Goal: Task Accomplishment & Management: Complete application form

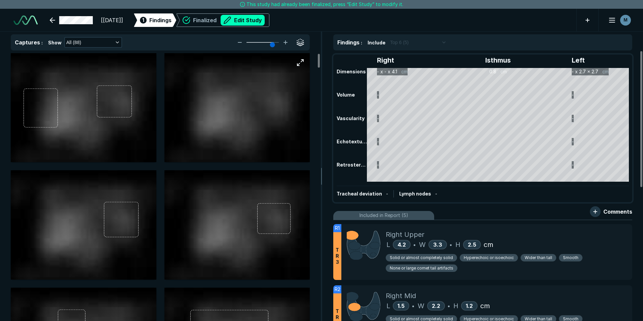
scroll to position [2152, 3759]
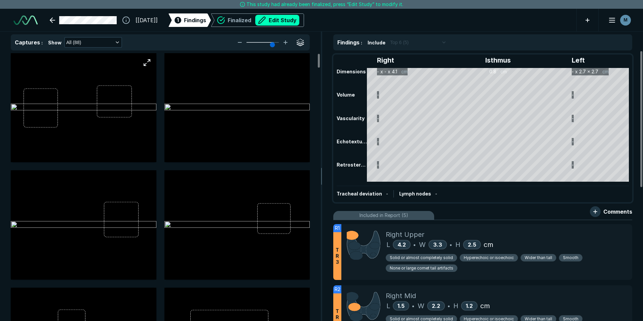
click at [108, 109] on img at bounding box center [84, 108] width 146 height 8
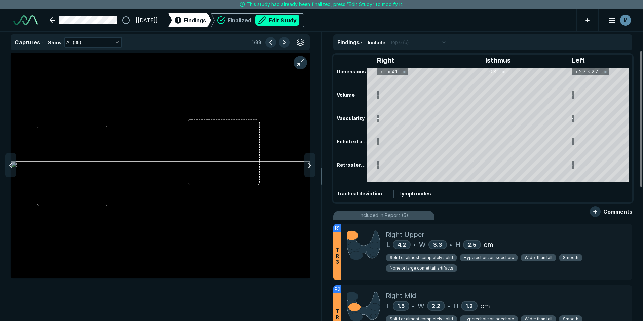
scroll to position [1996, 2199]
click at [88, 161] on img at bounding box center [160, 165] width 299 height 8
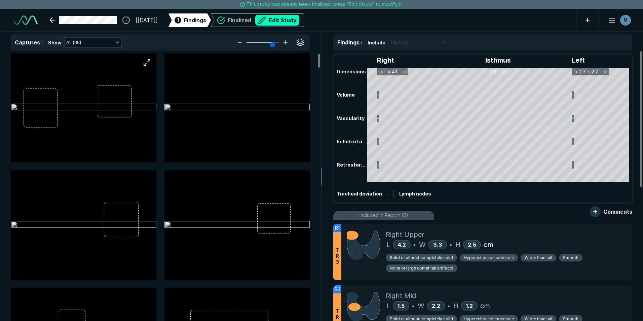
click at [119, 112] on img at bounding box center [84, 108] width 146 height 8
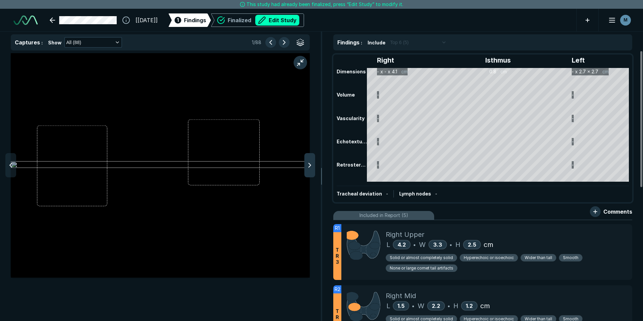
click at [310, 165] on icon at bounding box center [310, 165] width 8 height 8
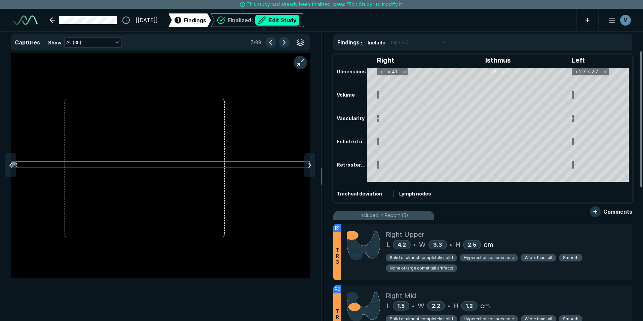
click at [310, 165] on icon at bounding box center [310, 165] width 8 height 8
click at [12, 165] on icon at bounding box center [11, 165] width 8 height 8
click at [375, 71] on div "Right Isthmus Left Dimensions - x - x 4.1 cm 0.8 cm - x 2.7 x 2.7 cm Volume - -…" at bounding box center [483, 128] width 298 height 146
click at [299, 22] on button "Edit Study" at bounding box center [277, 20] width 44 height 11
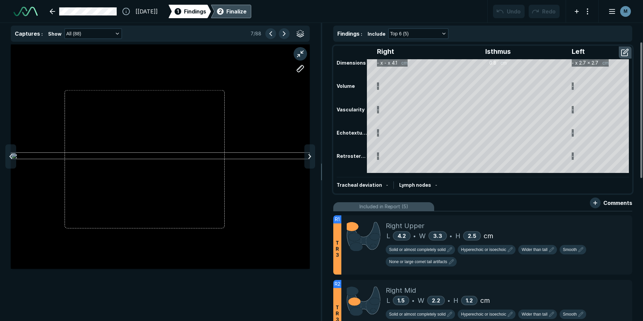
scroll to position [2191, 3759]
click at [623, 50] on button "button" at bounding box center [626, 52] width 12 height 11
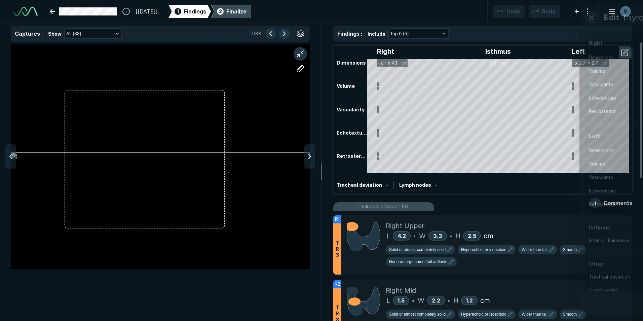
scroll to position [2028, 1833]
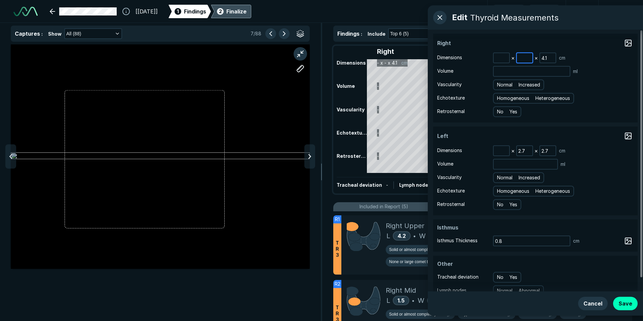
click at [527, 59] on input at bounding box center [524, 57] width 15 height 9
type input "4.3"
click at [308, 151] on div at bounding box center [309, 156] width 11 height 24
click at [500, 59] on input at bounding box center [501, 57] width 15 height 9
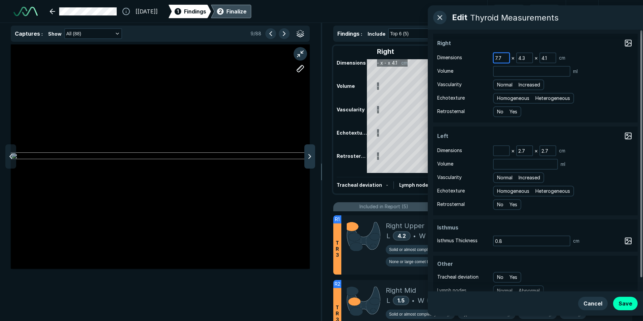
type input "7.7"
click at [314, 155] on div at bounding box center [309, 156] width 11 height 24
click at [313, 156] on icon at bounding box center [310, 156] width 8 height 8
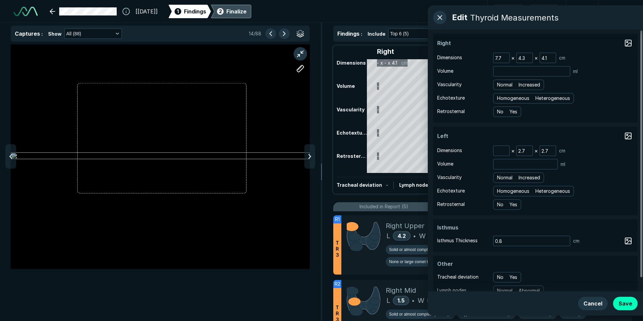
click at [313, 156] on icon at bounding box center [310, 156] width 8 height 8
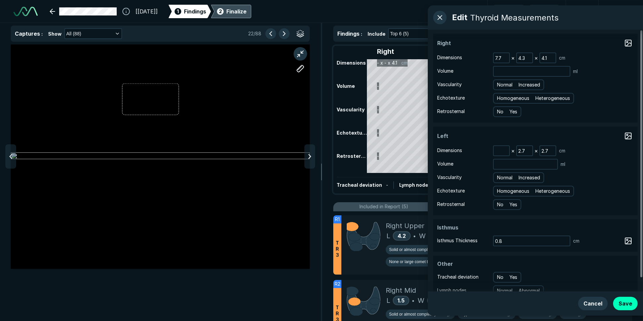
click at [313, 156] on icon at bounding box center [310, 156] width 8 height 8
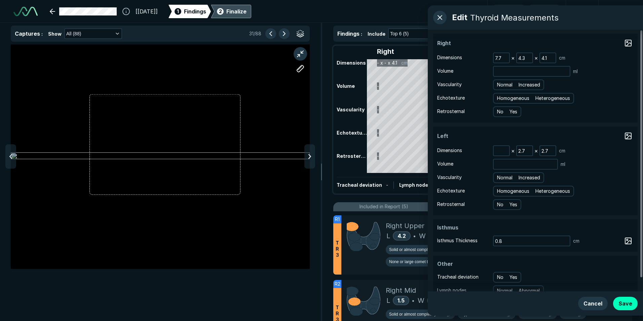
click at [313, 156] on icon at bounding box center [310, 156] width 8 height 8
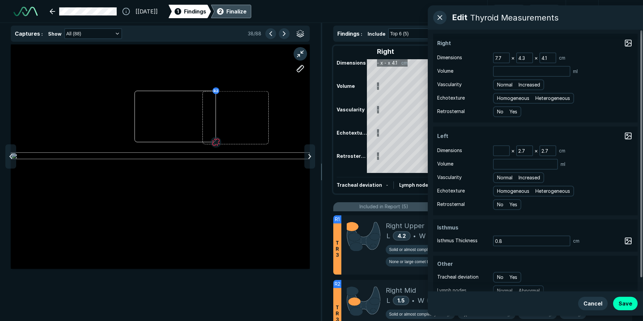
click at [313, 156] on icon at bounding box center [310, 156] width 8 height 8
click at [314, 155] on div at bounding box center [309, 156] width 11 height 24
click at [316, 155] on div "R3" at bounding box center [160, 182] width 321 height 276
click at [317, 155] on div "R3" at bounding box center [160, 182] width 321 height 276
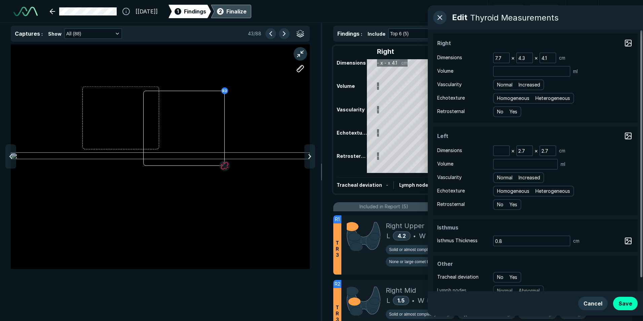
click at [317, 155] on div "R3" at bounding box center [160, 182] width 321 height 276
click at [316, 157] on div "R3" at bounding box center [160, 182] width 321 height 276
click at [315, 157] on div at bounding box center [309, 156] width 11 height 24
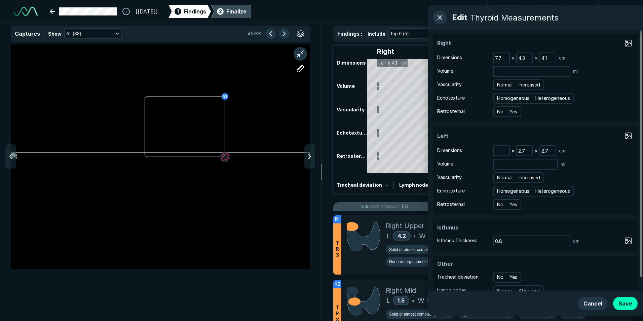
click at [315, 157] on div at bounding box center [309, 156] width 11 height 24
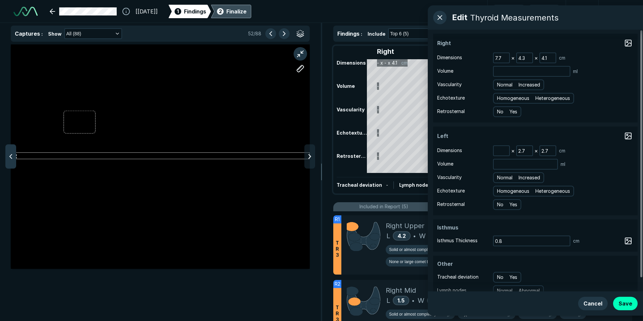
click at [8, 154] on icon at bounding box center [11, 156] width 8 height 8
drag, startPoint x: 527, startPoint y: 151, endPoint x: 503, endPoint y: 151, distance: 24.6
click at [503, 151] on div "× 2.7 × 2.7 cm" at bounding box center [529, 150] width 72 height 11
type input "3.0"
click at [308, 154] on icon at bounding box center [310, 156] width 8 height 8
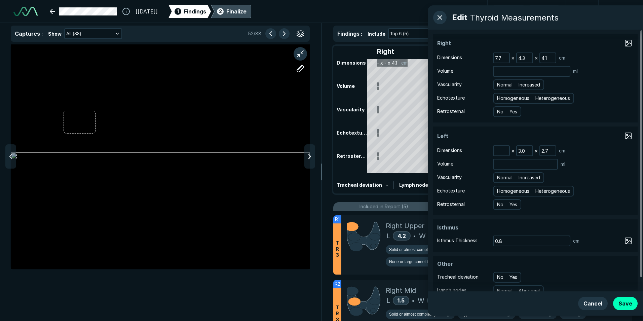
click at [308, 154] on icon at bounding box center [310, 156] width 8 height 8
click at [498, 152] on input at bounding box center [501, 150] width 15 height 9
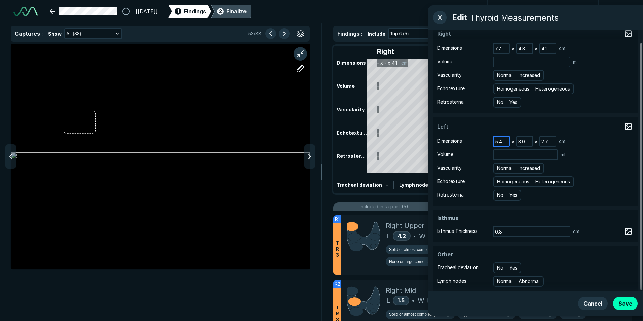
scroll to position [14, 0]
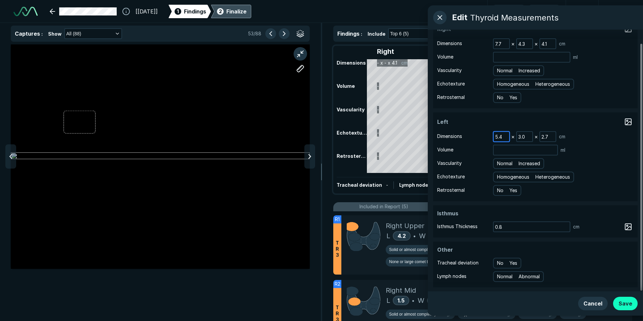
type input "5.4"
click at [624, 302] on button "Save" at bounding box center [625, 303] width 25 height 13
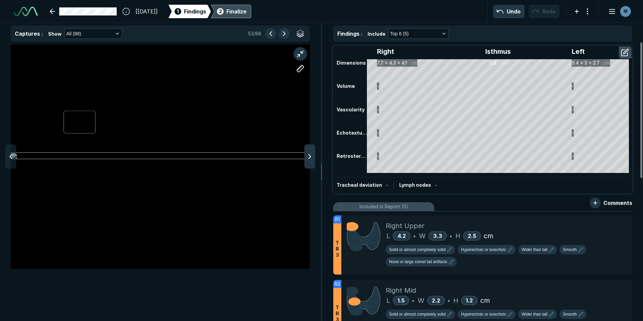
click at [307, 158] on icon at bounding box center [310, 156] width 8 height 8
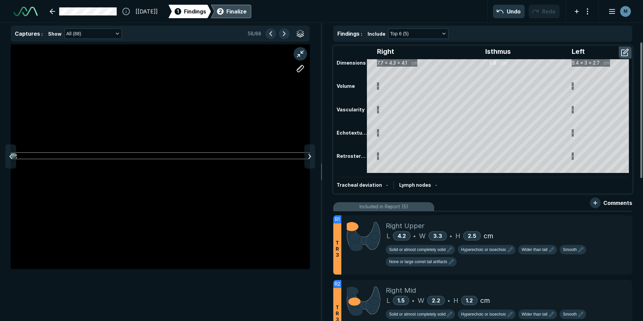
click at [307, 158] on icon at bounding box center [310, 156] width 8 height 8
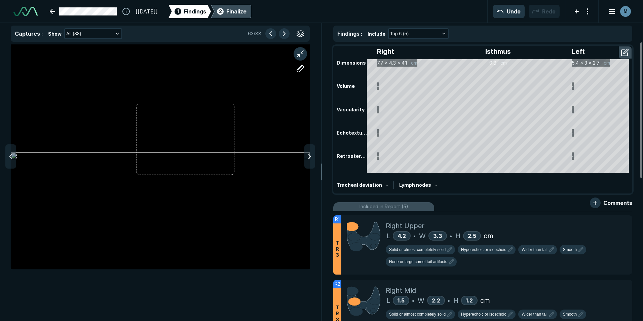
click at [307, 158] on icon at bounding box center [310, 156] width 8 height 8
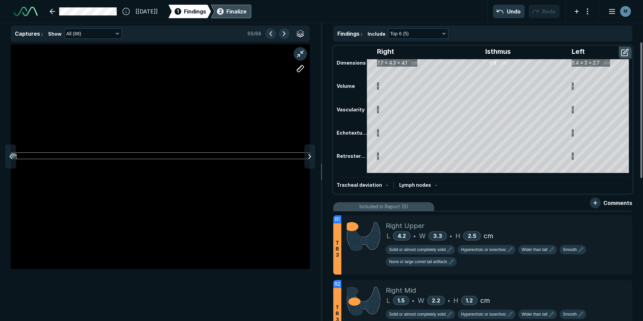
click at [307, 158] on icon at bounding box center [310, 156] width 8 height 8
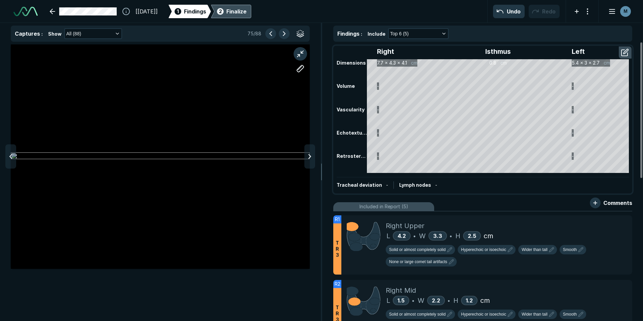
click at [307, 158] on icon at bounding box center [310, 156] width 8 height 8
click at [7, 157] on icon at bounding box center [11, 156] width 8 height 8
click at [10, 159] on icon at bounding box center [11, 156] width 8 height 8
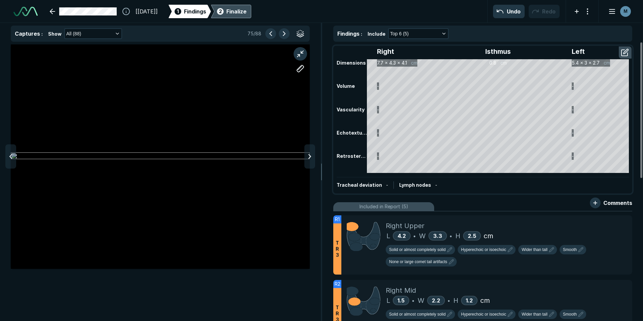
click at [10, 159] on icon at bounding box center [11, 156] width 8 height 8
click at [247, 15] on div "2 Finalize" at bounding box center [231, 11] width 31 height 13
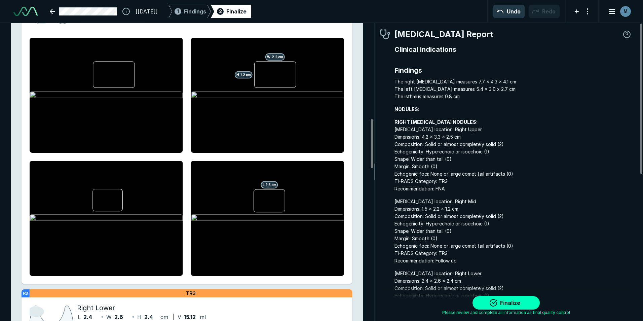
scroll to position [875, 0]
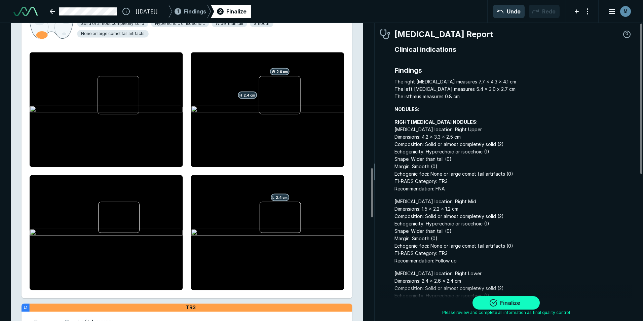
click at [502, 298] on button "Finalize" at bounding box center [506, 302] width 67 height 13
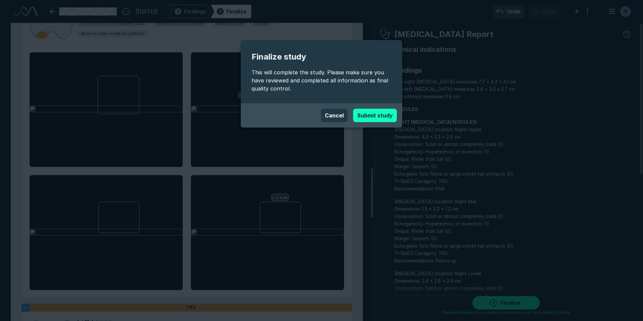
click at [370, 117] on button "Submit study" at bounding box center [375, 115] width 44 height 13
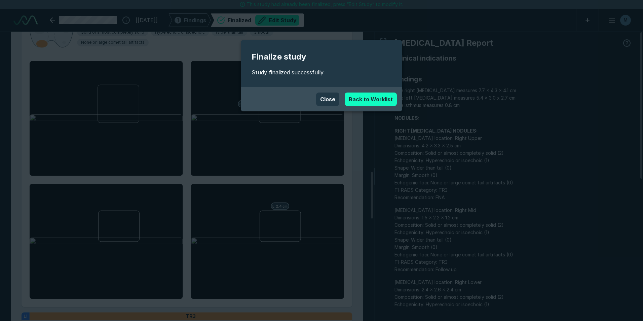
click at [372, 98] on link "Back to Worklist" at bounding box center [371, 98] width 52 height 13
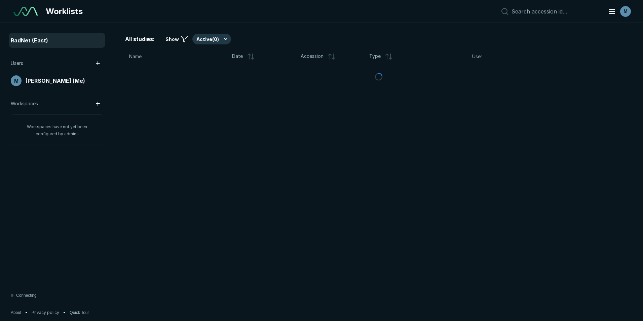
scroll to position [2083, 3136]
